Goal: Information Seeking & Learning: Learn about a topic

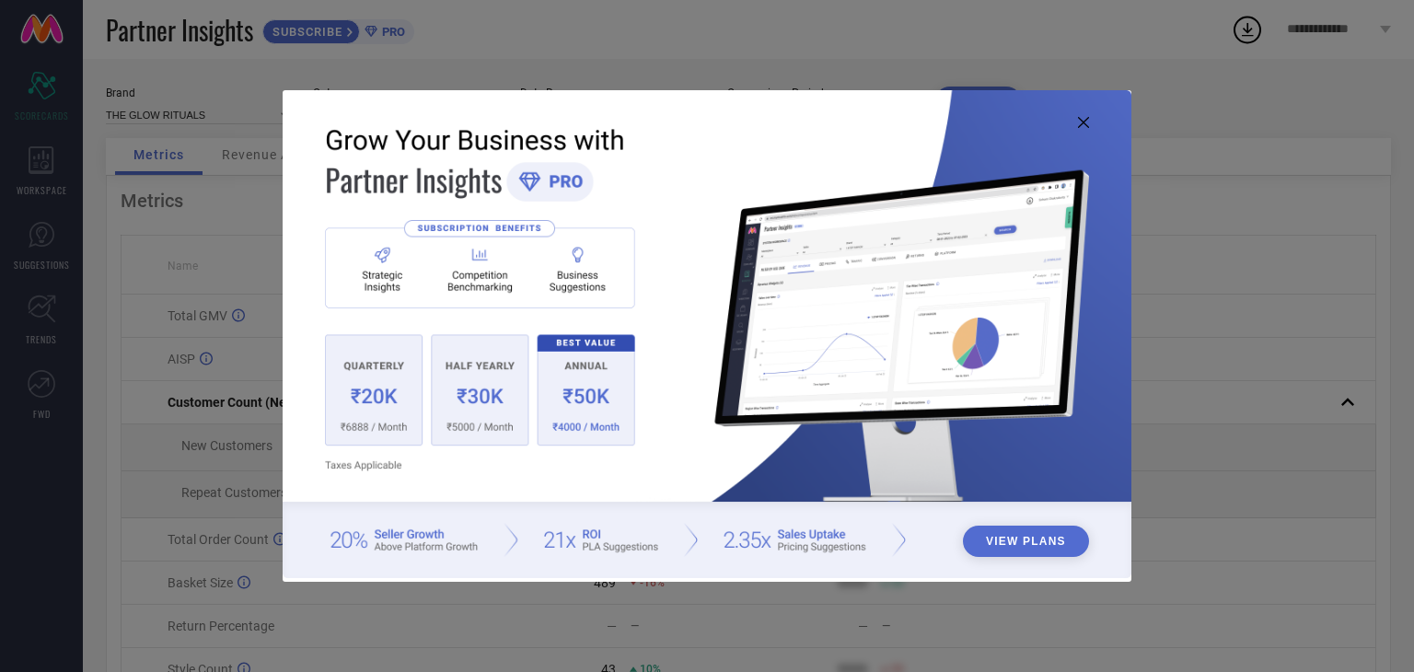
click at [1086, 123] on icon at bounding box center [1083, 122] width 11 height 11
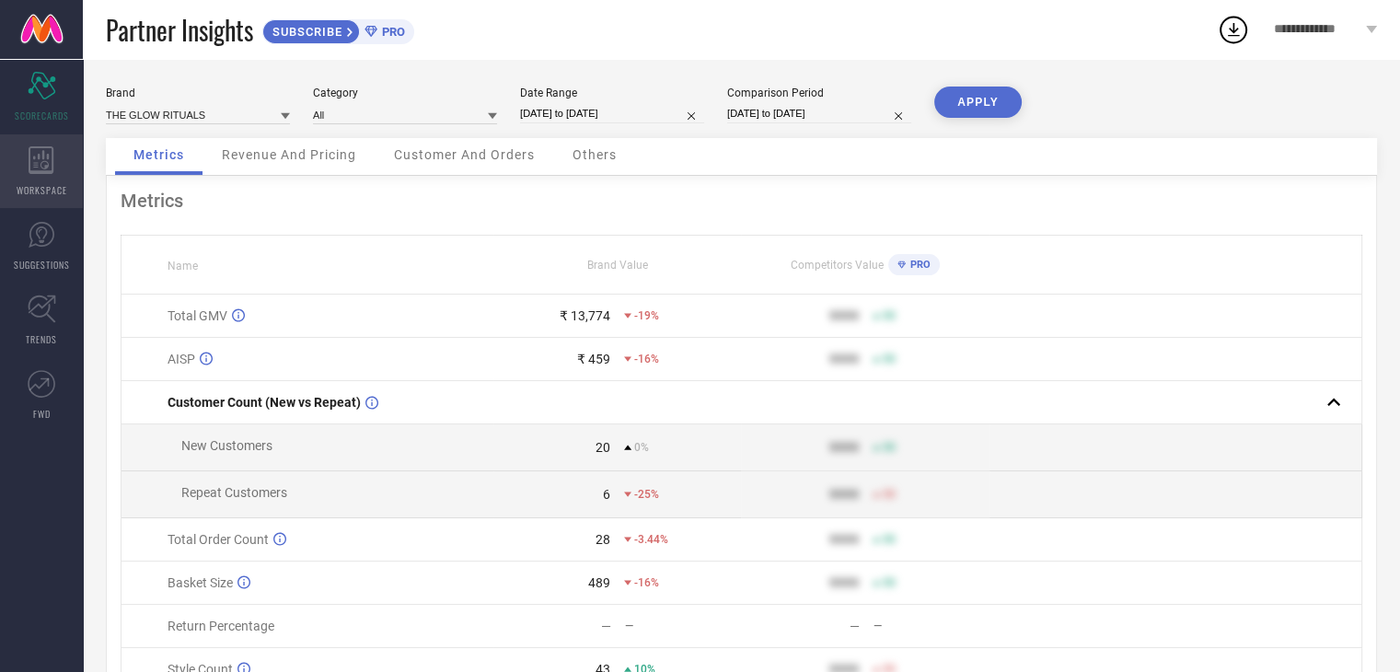
click at [57, 177] on div "WORKSPACE" at bounding box center [41, 171] width 83 height 74
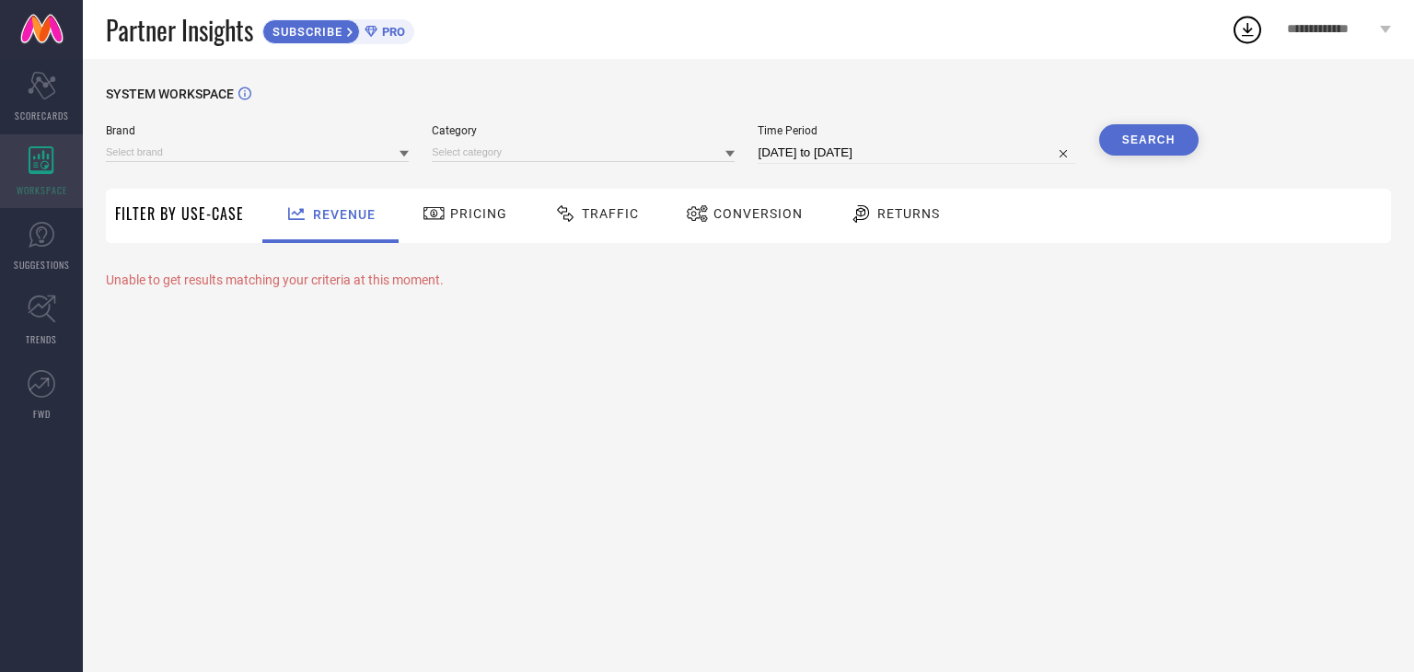
type input "THE GLOW RITUALS"
type input "All"
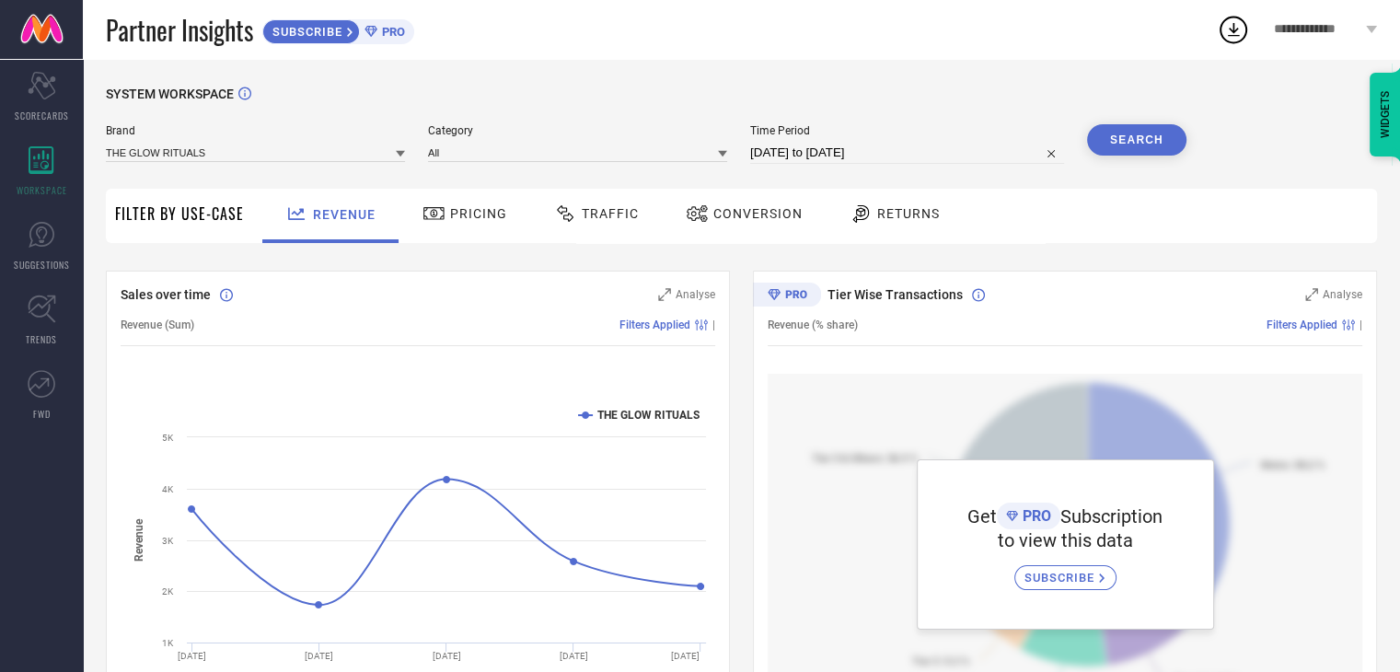
click at [758, 213] on span "Conversion" at bounding box center [757, 213] width 89 height 15
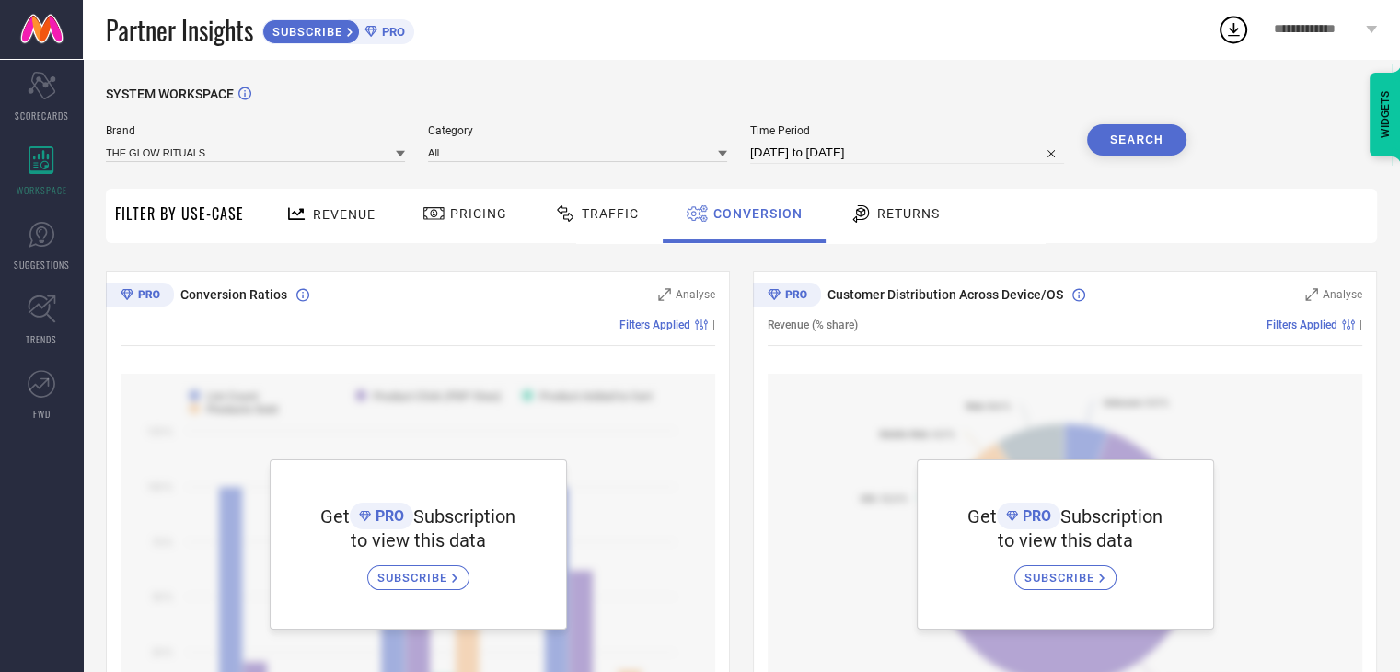
click at [577, 223] on div at bounding box center [568, 213] width 28 height 22
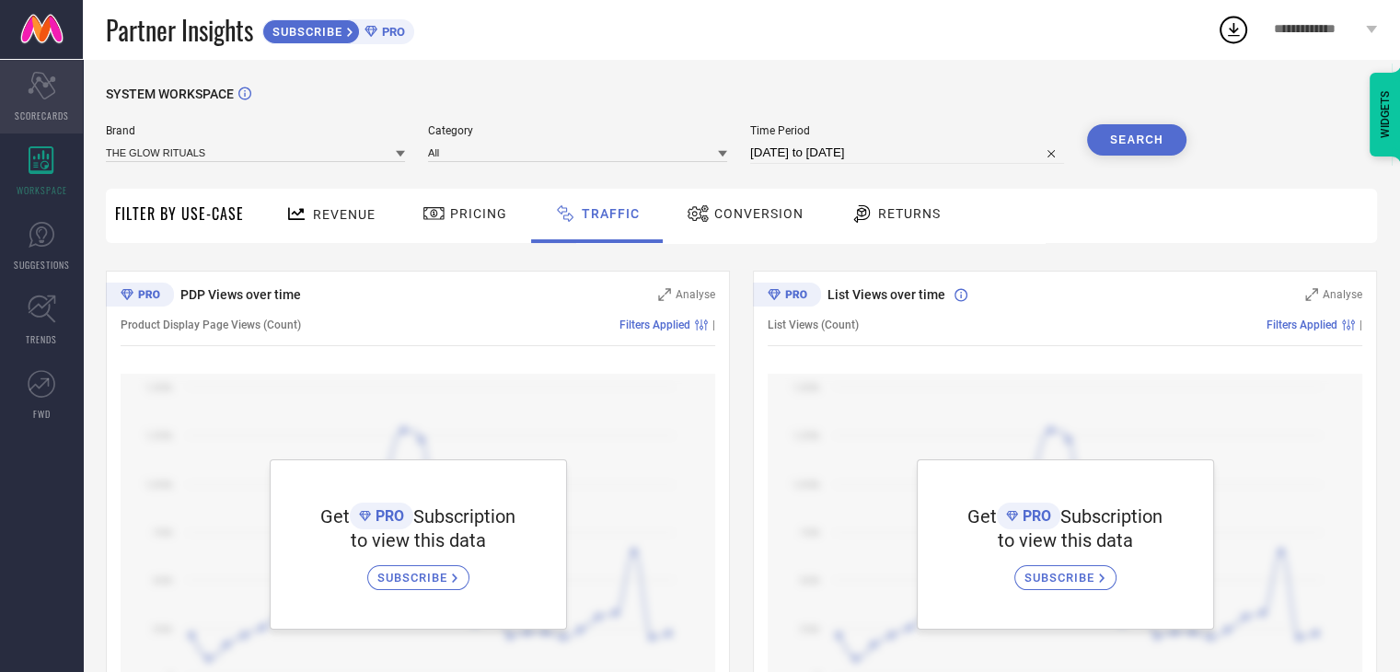
click at [58, 100] on div "Scorecard SCORECARDS" at bounding box center [41, 97] width 83 height 74
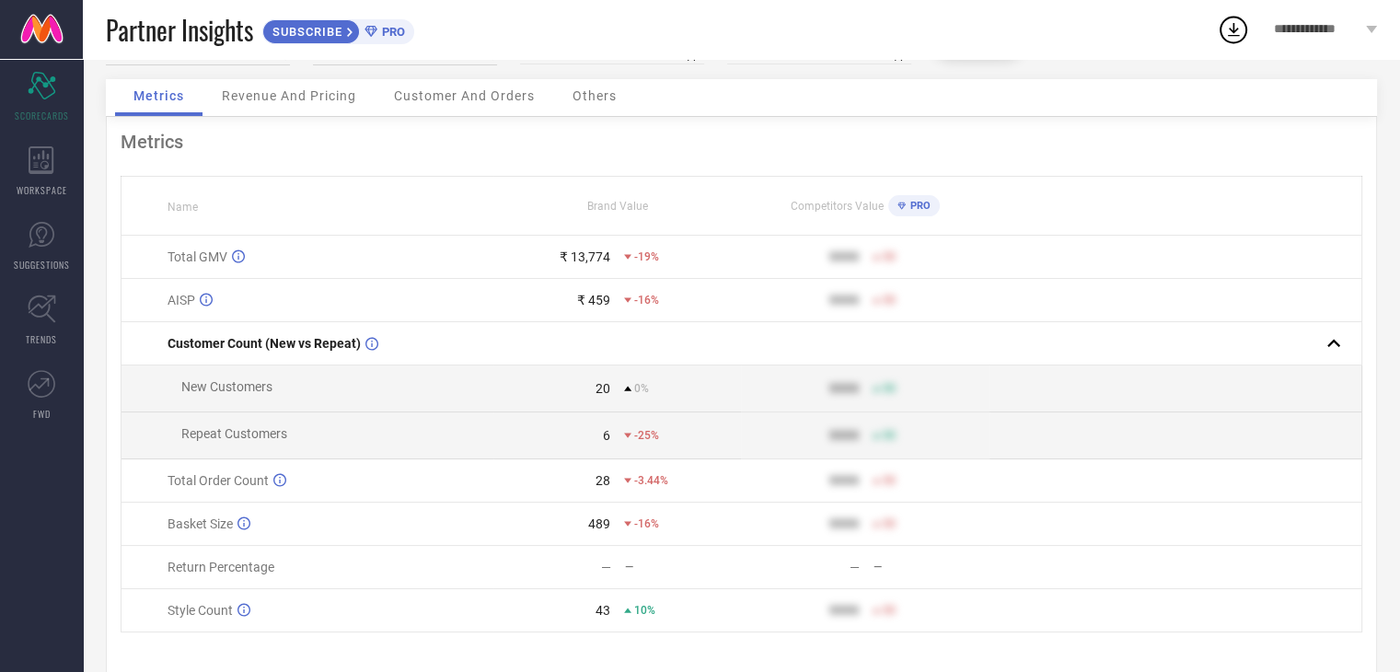
scroll to position [92, 0]
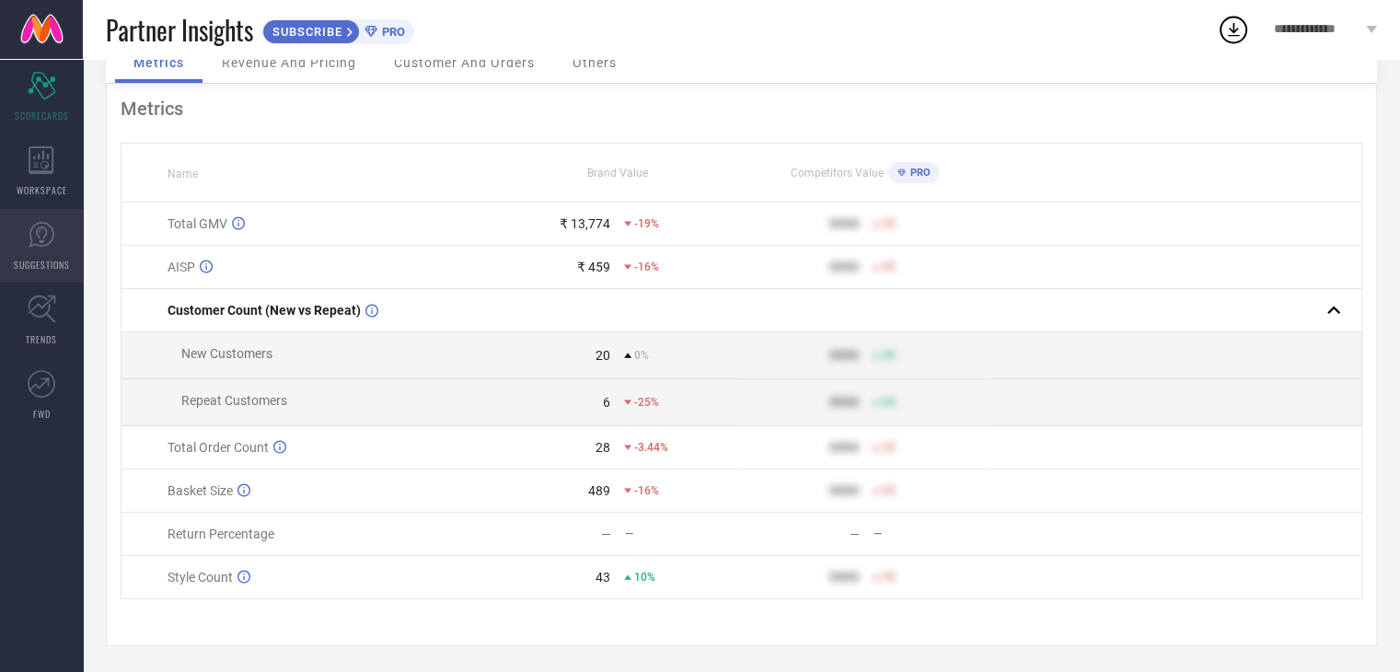
click at [52, 240] on icon at bounding box center [42, 235] width 26 height 26
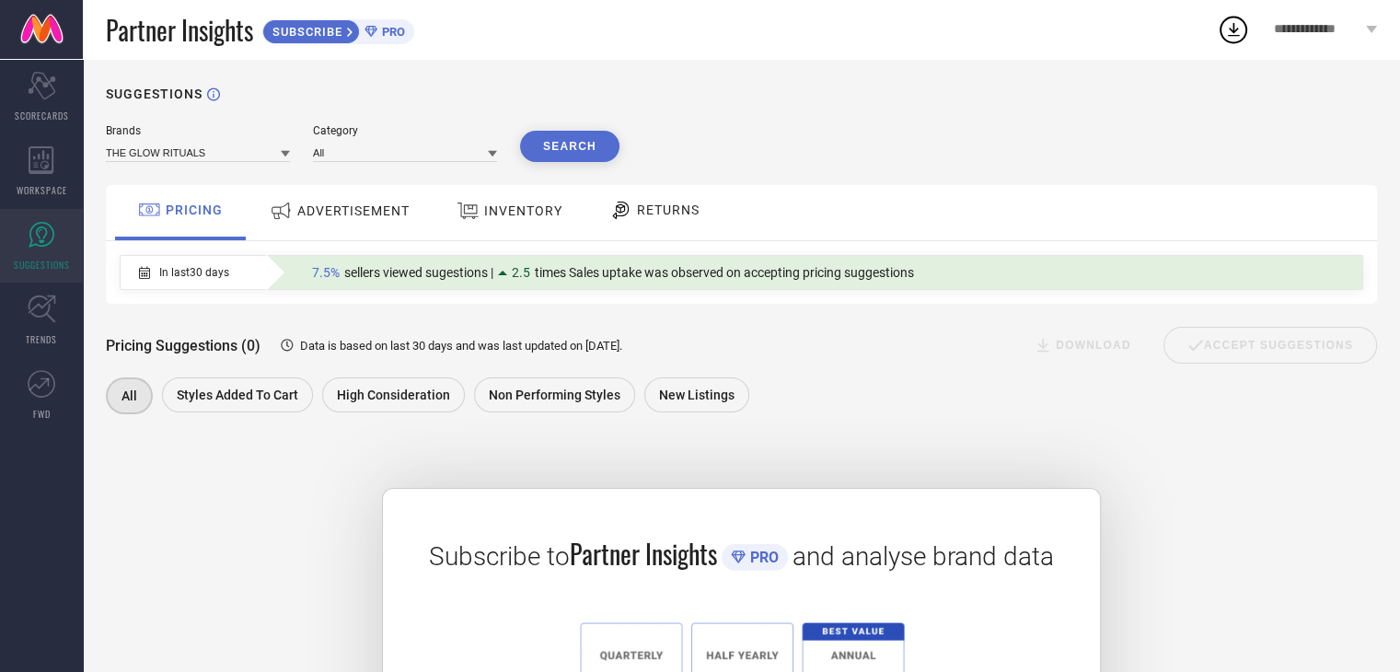
scroll to position [92, 0]
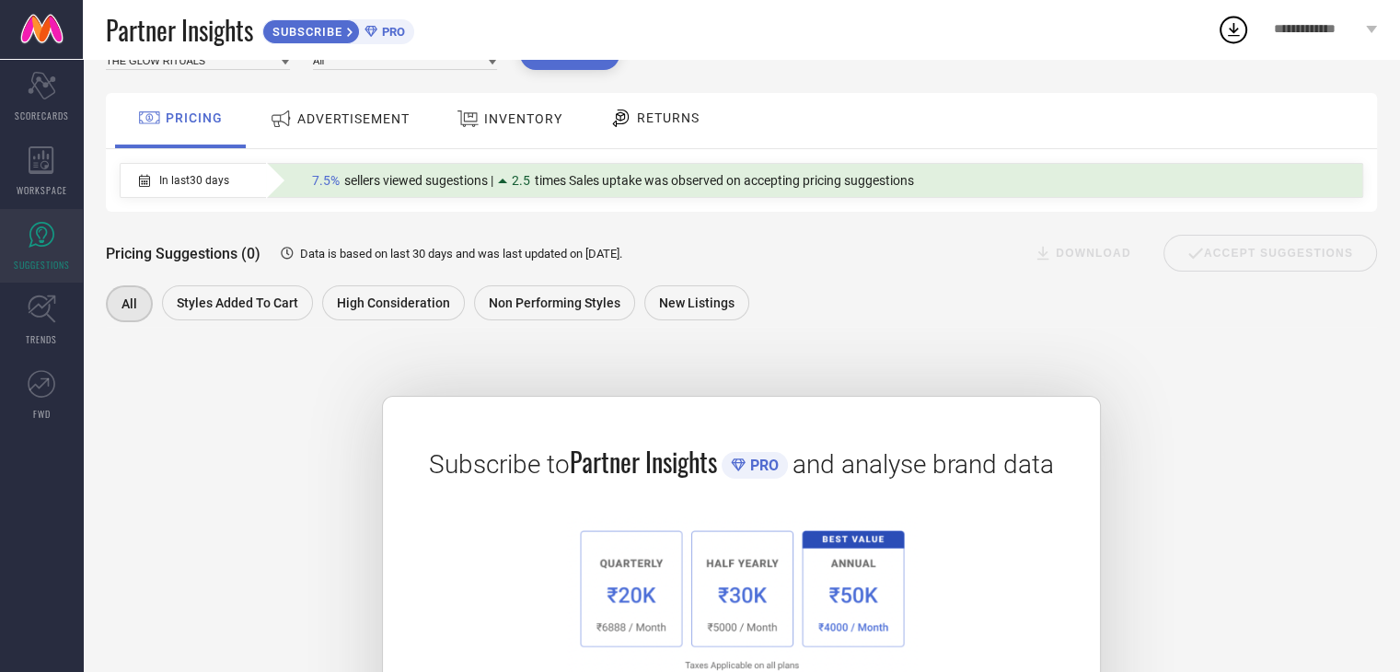
click at [349, 117] on span "ADVERTISEMENT" at bounding box center [353, 118] width 112 height 15
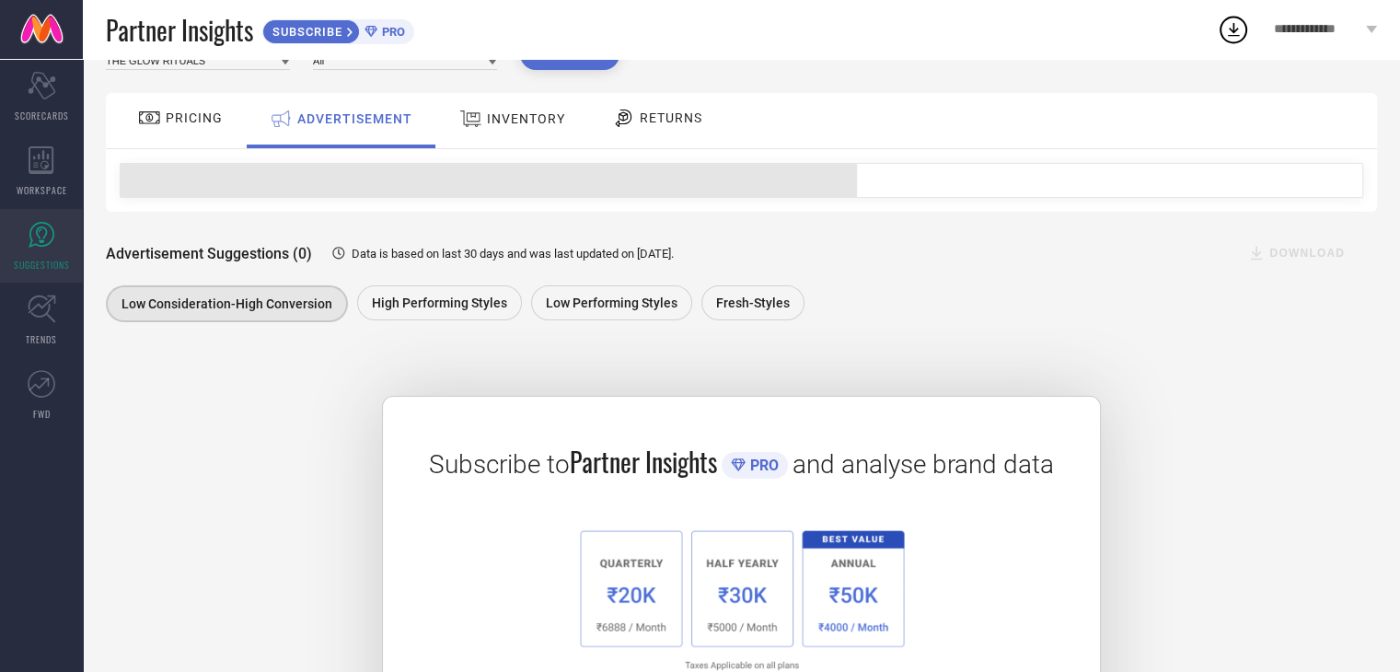
click at [490, 115] on span "INVENTORY" at bounding box center [526, 118] width 78 height 15
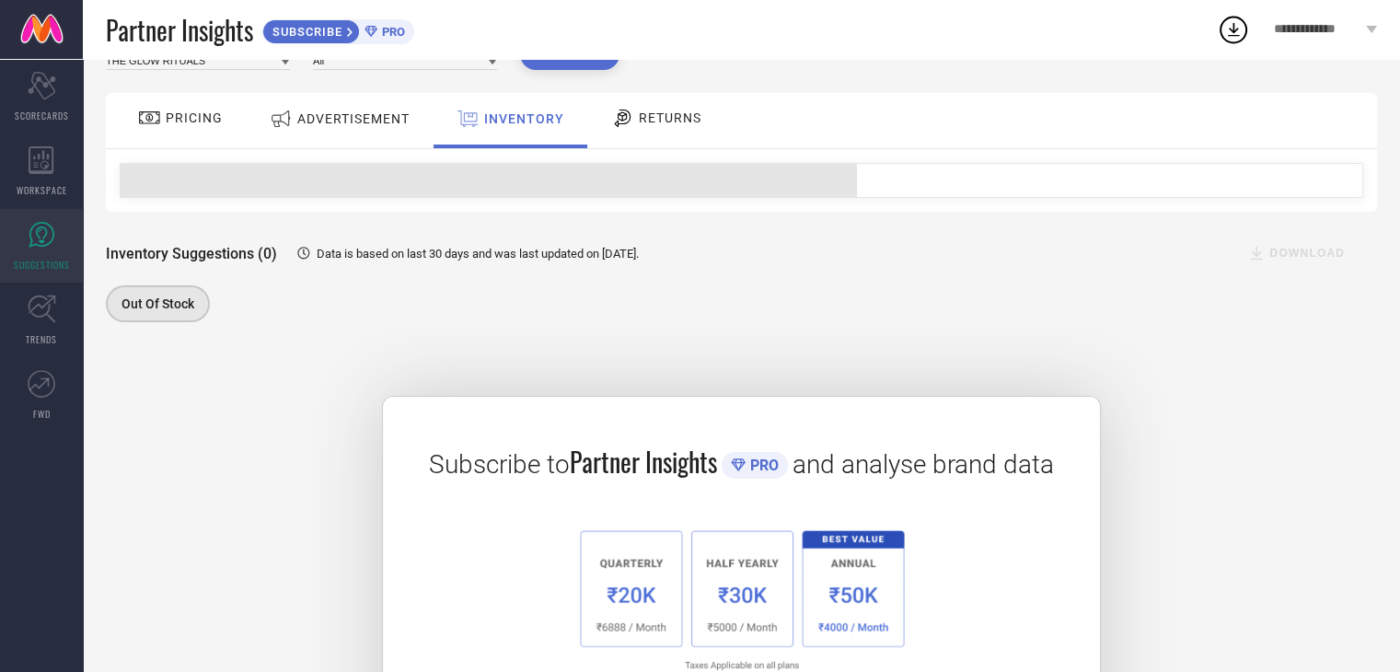
click at [646, 119] on span "RETURNS" at bounding box center [670, 117] width 63 height 15
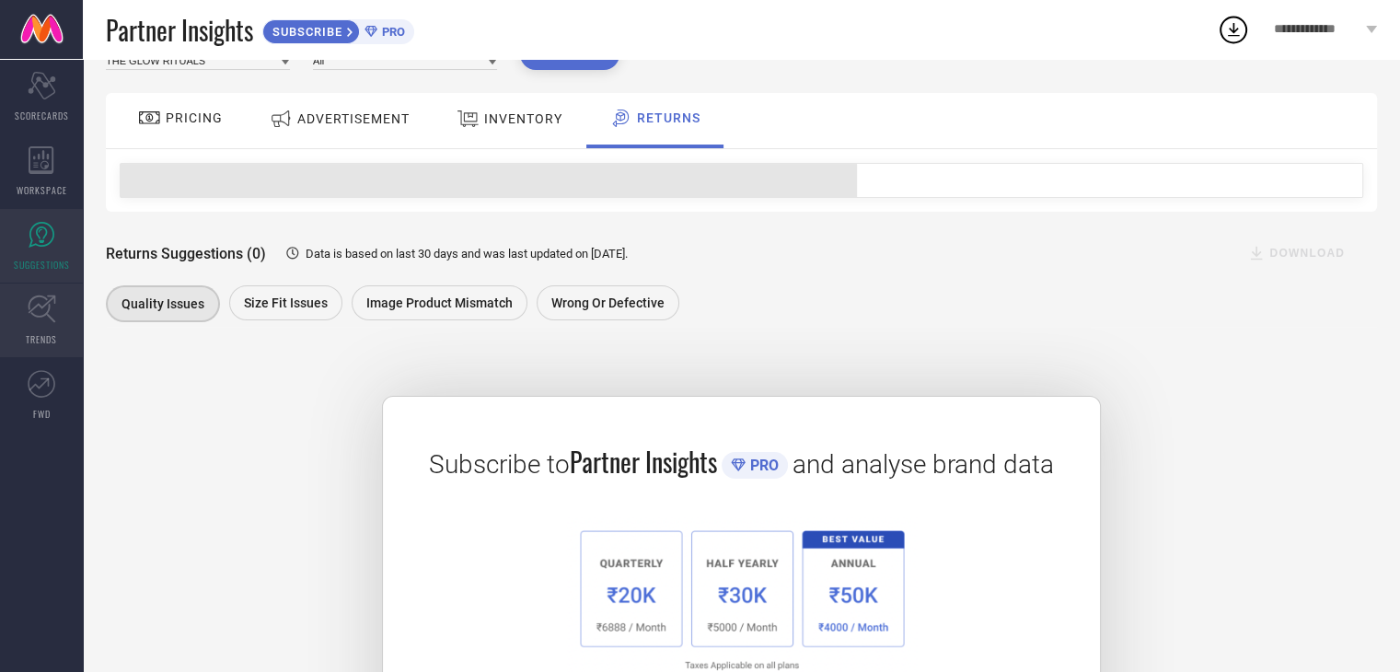
click at [52, 316] on icon at bounding box center [42, 308] width 29 height 29
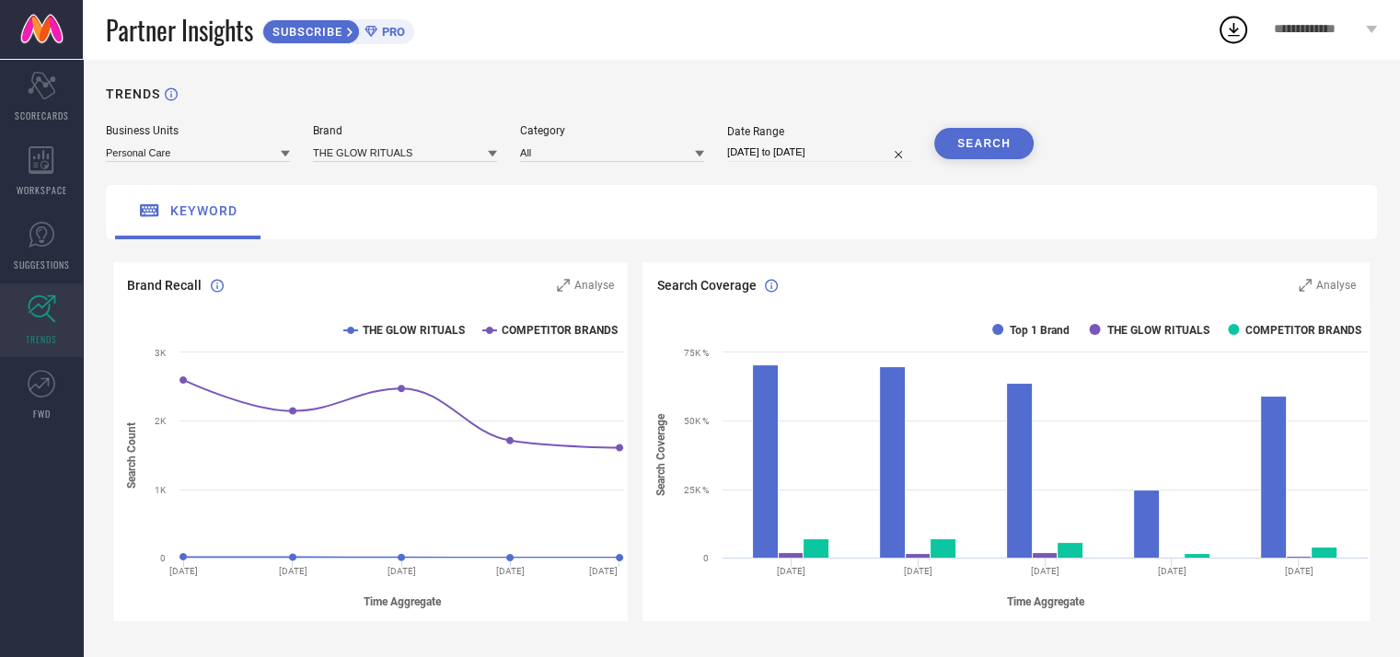
click at [197, 211] on span "keyword" at bounding box center [203, 210] width 67 height 15
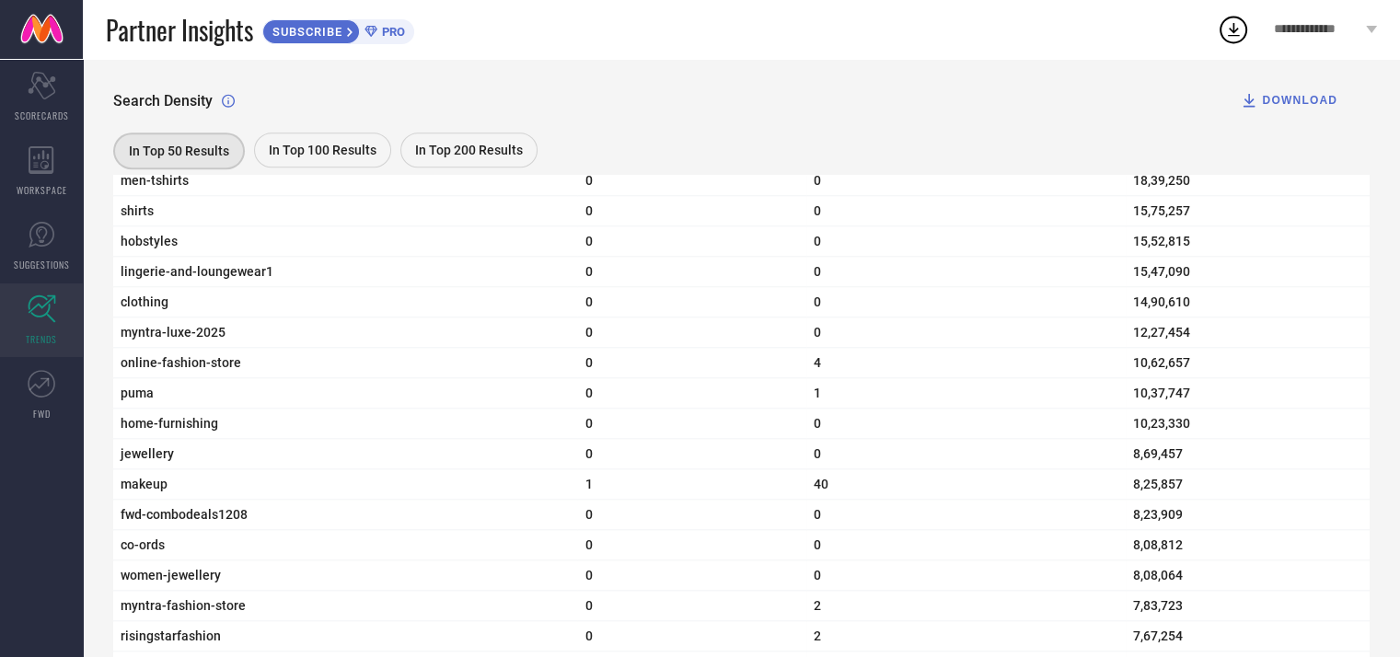
scroll to position [1288, 0]
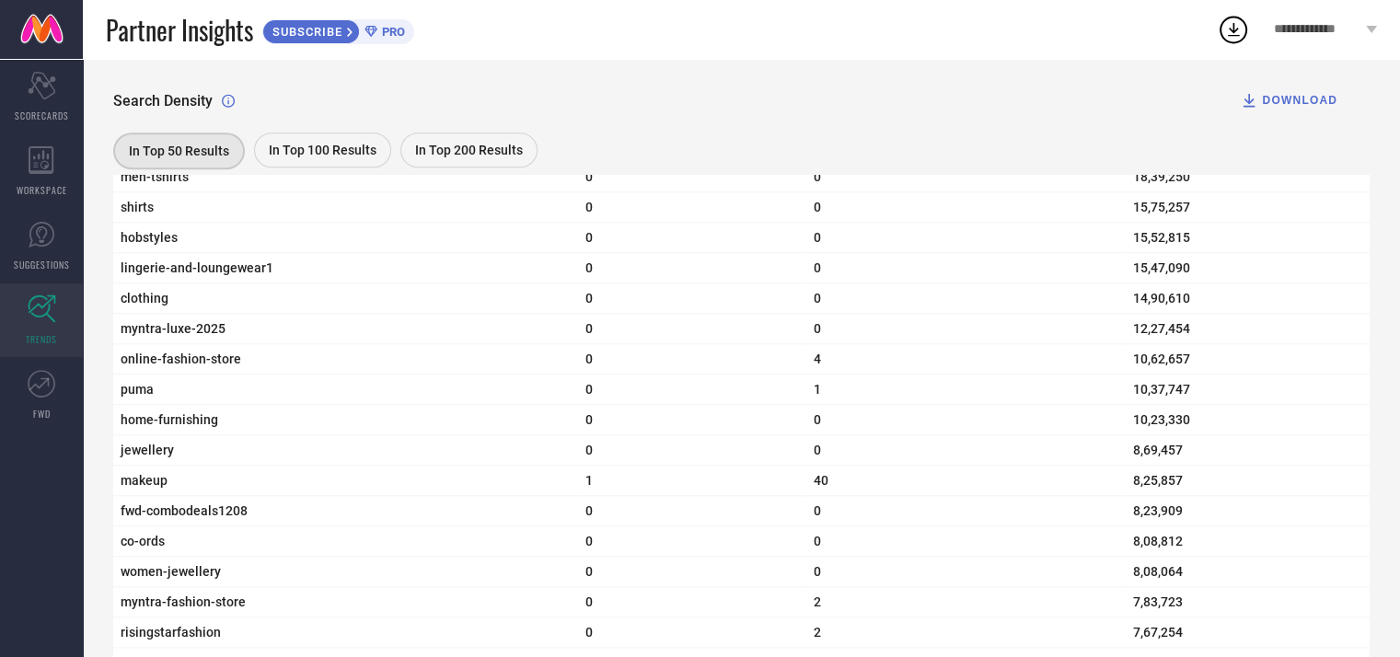
click at [282, 160] on div "In Top 100 Results" at bounding box center [322, 150] width 137 height 35
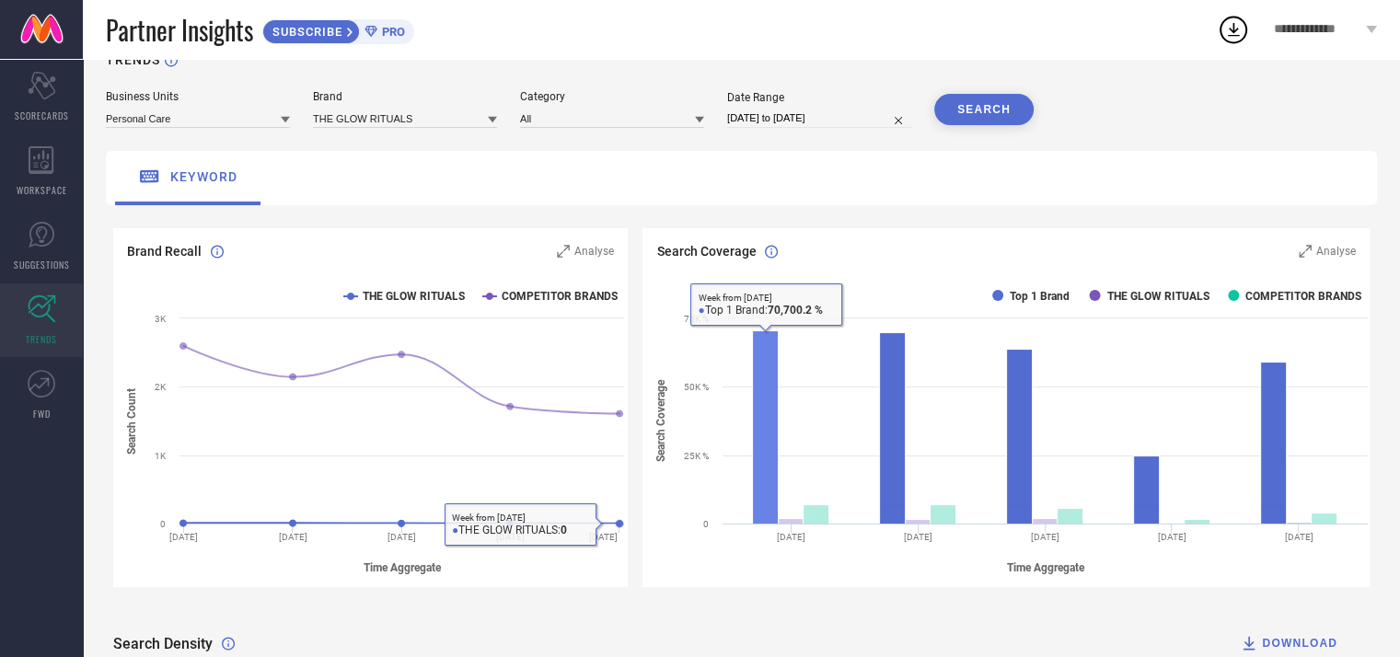
scroll to position [0, 0]
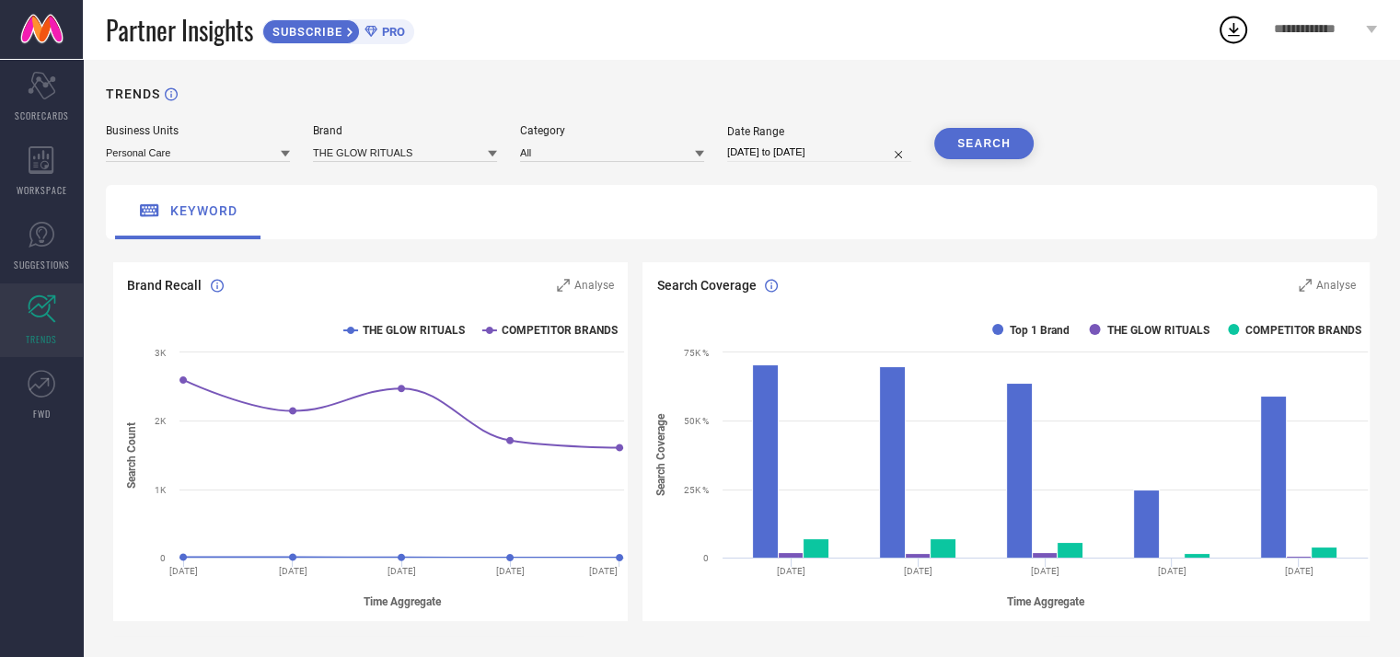
click at [1300, 31] on span "**********" at bounding box center [1317, 30] width 88 height 16
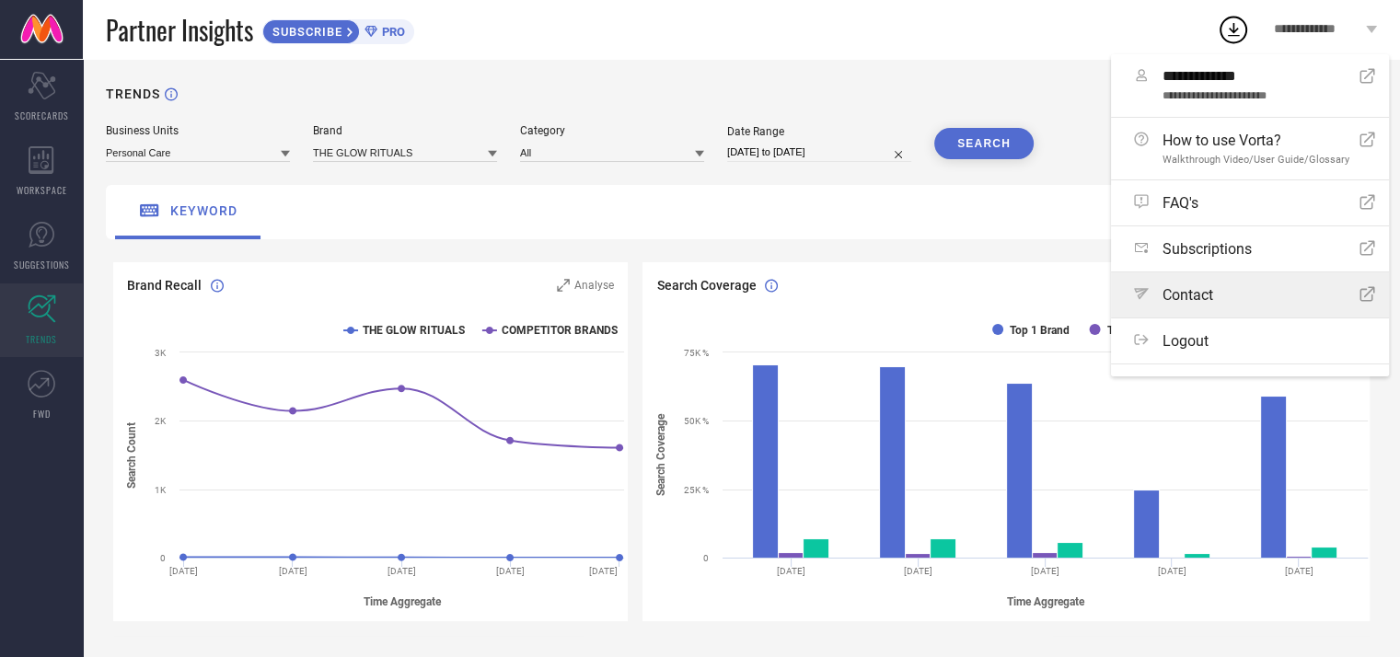
click at [1174, 286] on span "Contact" at bounding box center [1187, 294] width 51 height 17
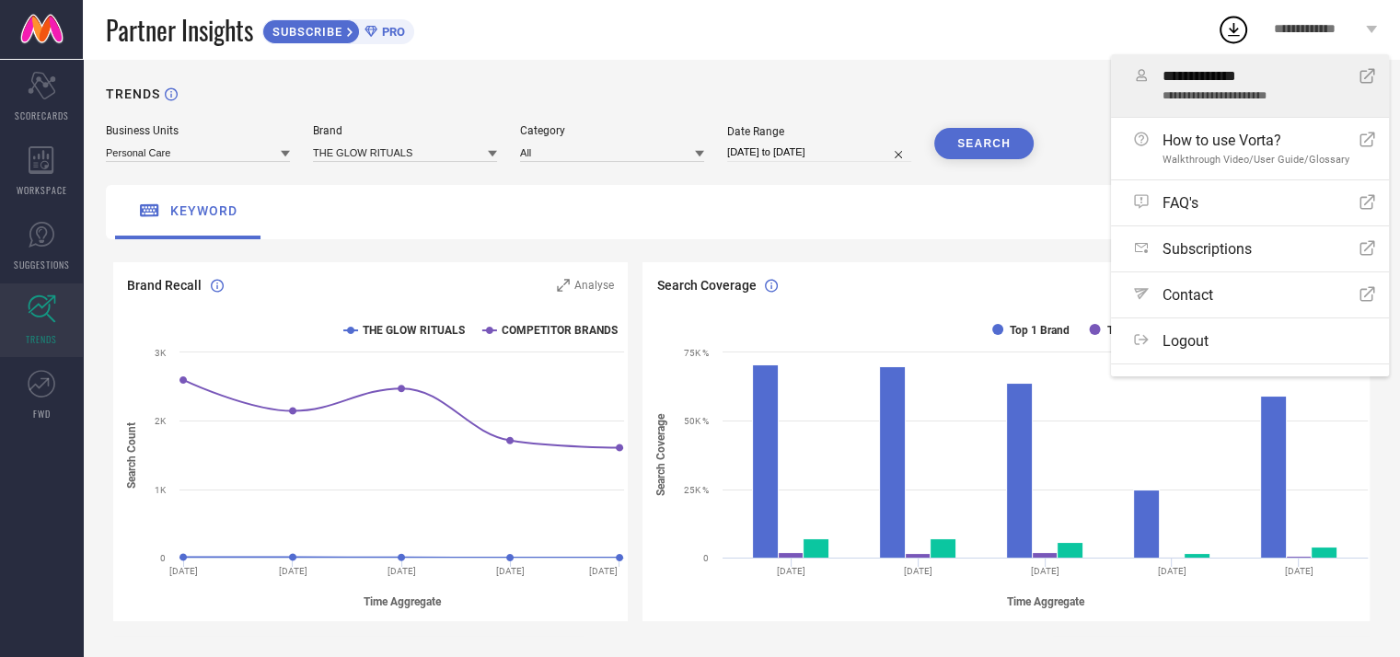
click at [1200, 82] on span "**********" at bounding box center [1253, 76] width 183 height 17
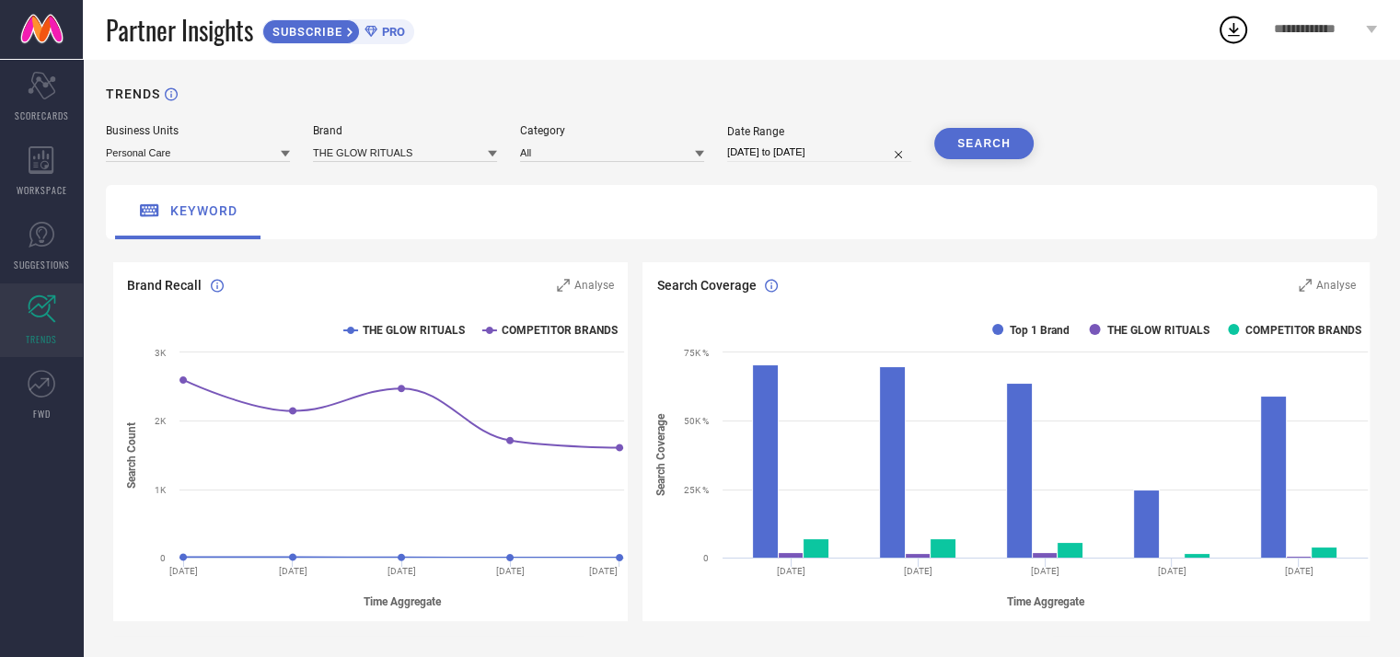
click at [1097, 28] on div "Partner Insights SUBSCRIBE PRO" at bounding box center [661, 29] width 1111 height 59
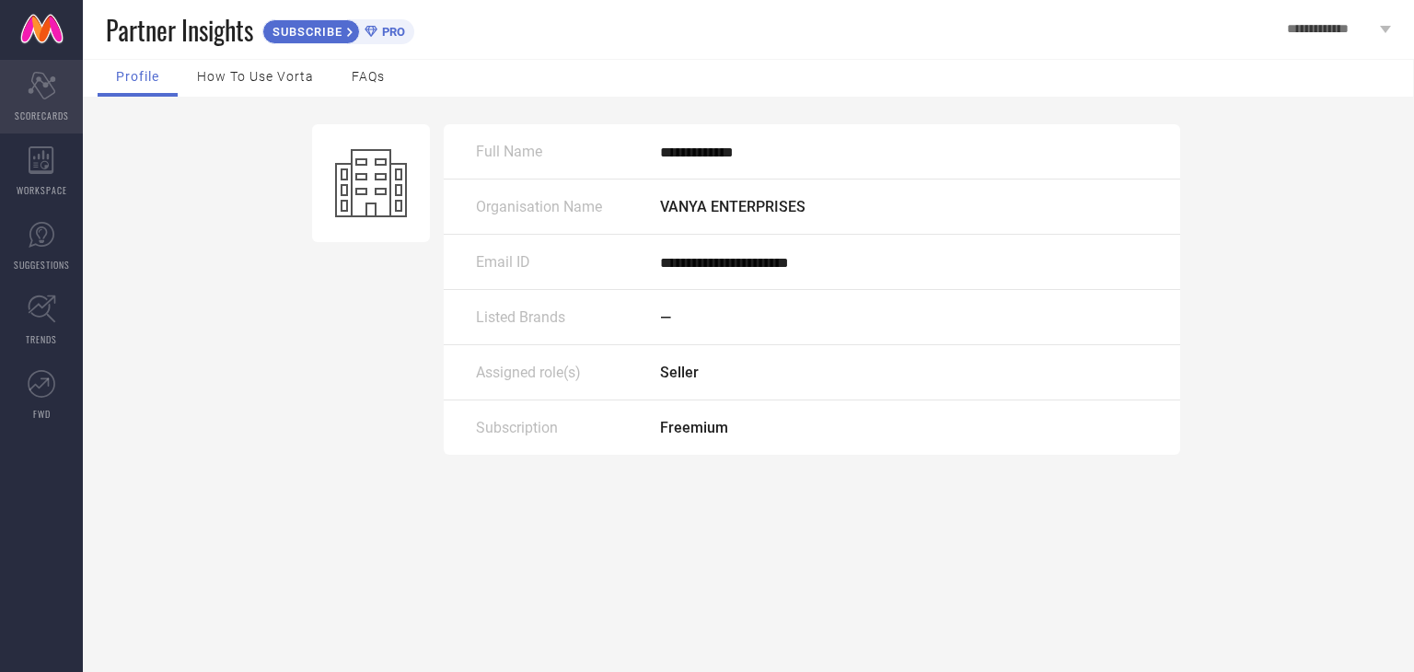
click at [40, 89] on icon "Scorecard" at bounding box center [42, 86] width 29 height 28
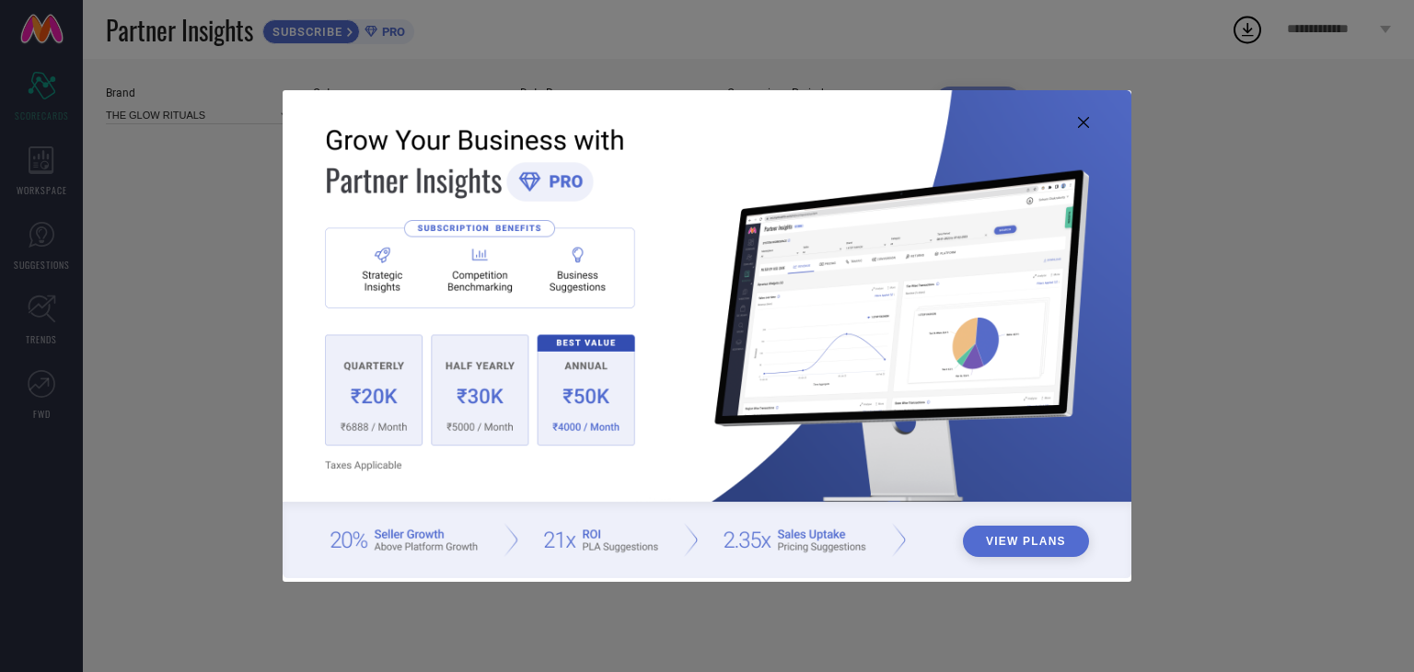
type input "All"
